Goal: Transaction & Acquisition: Purchase product/service

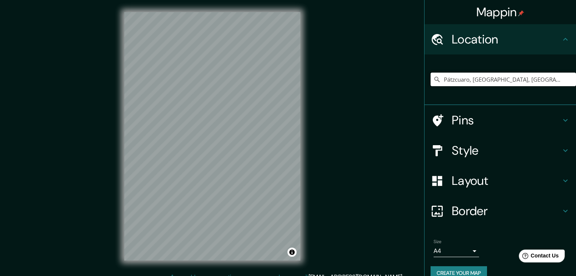
click at [454, 81] on input "Pátzcuaro, [GEOGRAPHIC_DATA], [GEOGRAPHIC_DATA]" at bounding box center [502, 80] width 145 height 14
click at [528, 80] on input "Pátzcuaro, [GEOGRAPHIC_DATA], [GEOGRAPHIC_DATA]" at bounding box center [502, 80] width 145 height 14
drag, startPoint x: 524, startPoint y: 79, endPoint x: 368, endPoint y: 90, distance: 156.7
click at [368, 90] on div "Mappin Location [GEOGRAPHIC_DATA], [GEOGRAPHIC_DATA], [GEOGRAPHIC_DATA] Pins St…" at bounding box center [288, 142] width 576 height 285
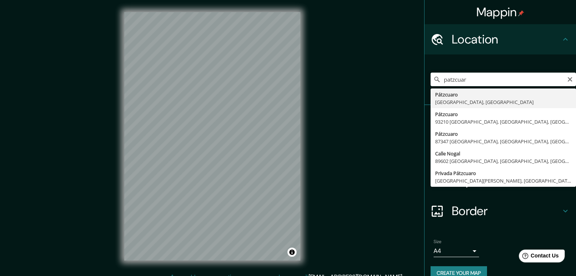
type input "Pátzcuaro, Michoacán, México"
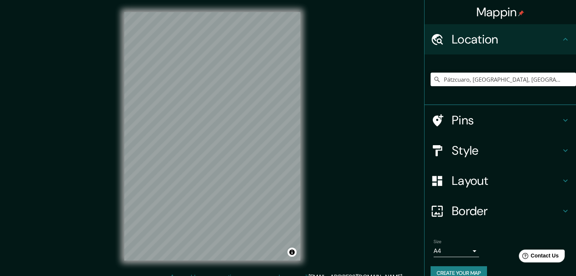
click at [332, 153] on div "Mappin Location Pátzcuaro, Michoacán, México Pins Style Layout Border Choose a …" at bounding box center [288, 142] width 576 height 285
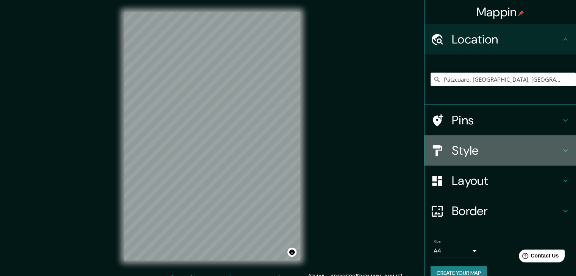
click at [527, 155] on h4 "Style" at bounding box center [506, 150] width 109 height 15
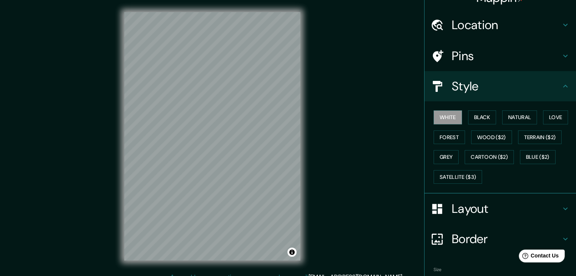
scroll to position [55, 0]
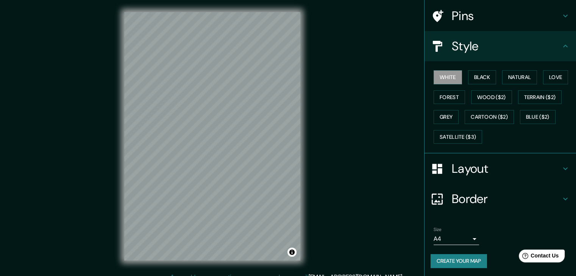
click at [459, 234] on body "Mappin Location Pátzcuaro, Michoacán, México Pins Style White Black Natural Lov…" at bounding box center [288, 138] width 576 height 276
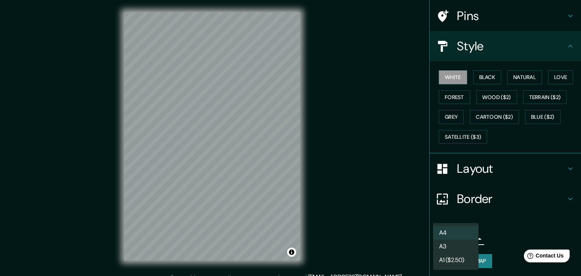
click at [456, 242] on li "A3" at bounding box center [455, 247] width 45 height 14
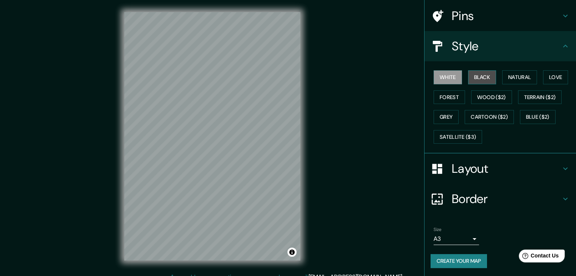
click at [478, 79] on button "Black" at bounding box center [482, 77] width 28 height 14
click at [468, 259] on button "Create your map" at bounding box center [458, 261] width 56 height 14
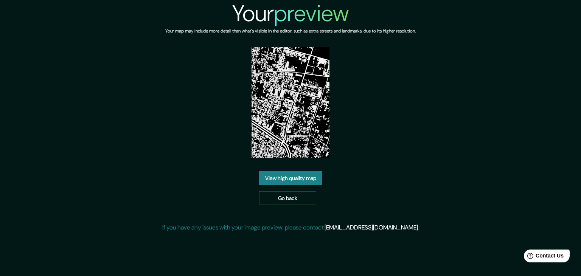
click at [276, 176] on link "View high quality map" at bounding box center [290, 178] width 63 height 14
